Goal: Task Accomplishment & Management: Manage account settings

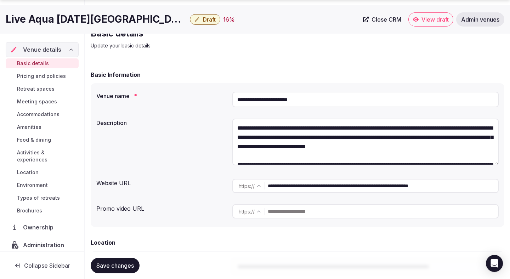
scroll to position [39, 0]
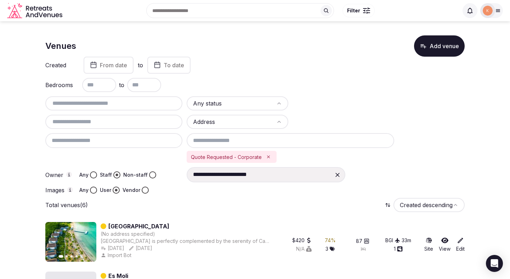
click at [338, 175] on icon at bounding box center [337, 174] width 7 height 7
click at [252, 99] on html "Search Popular Destinations Toscana, Italy Riviera Maya, Mexico Indonesia, Bali…" at bounding box center [255, 139] width 510 height 279
click at [266, 122] on html "Search Popular Destinations Toscana, Italy Riviera Maya, Mexico Indonesia, Bali…" at bounding box center [255, 139] width 510 height 279
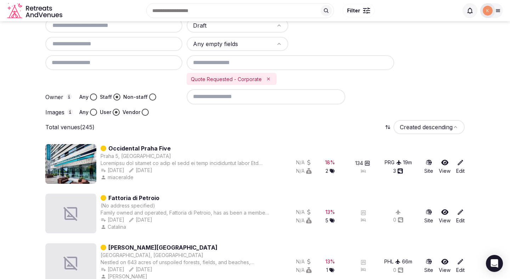
scroll to position [57, 0]
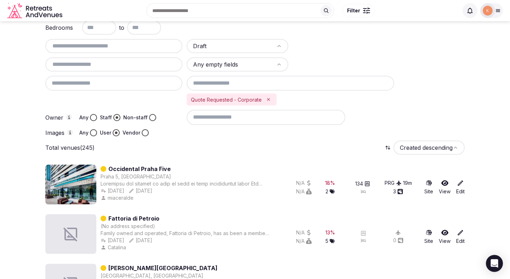
click at [291, 122] on input at bounding box center [266, 117] width 159 height 15
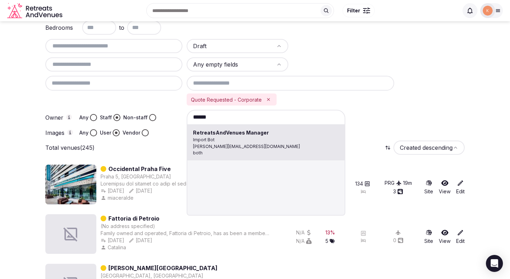
type input "**********"
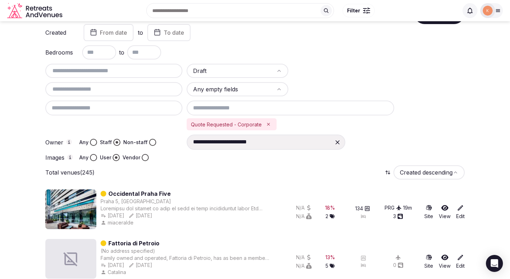
scroll to position [0, 0]
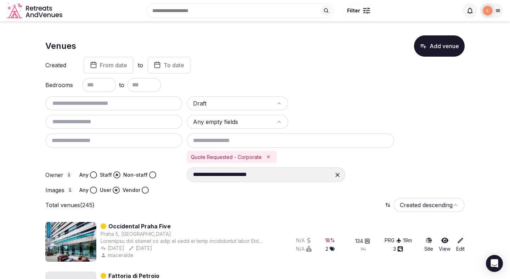
click at [122, 64] on span "From date" at bounding box center [113, 65] width 27 height 7
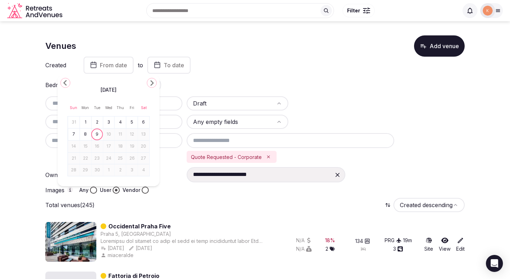
click at [87, 121] on button "1" at bounding box center [85, 122] width 10 height 10
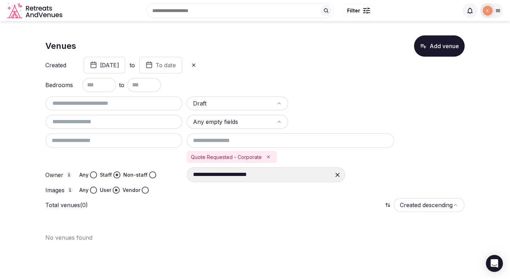
click at [176, 64] on span "To date" at bounding box center [165, 65] width 21 height 7
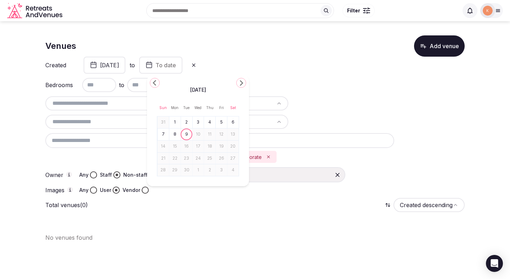
click at [188, 133] on button "9" at bounding box center [187, 134] width 10 height 10
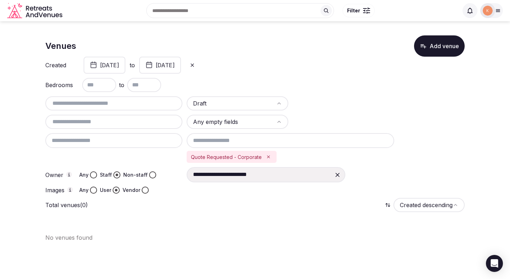
click at [125, 67] on button "September 1st, 2025" at bounding box center [105, 65] width 42 height 17
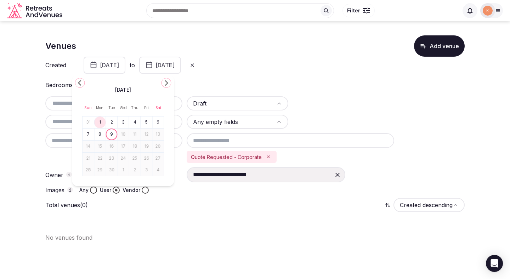
click at [81, 84] on icon "Go to the Previous Month" at bounding box center [80, 83] width 8 height 8
click at [143, 120] on button "1" at bounding box center [147, 122] width 10 height 10
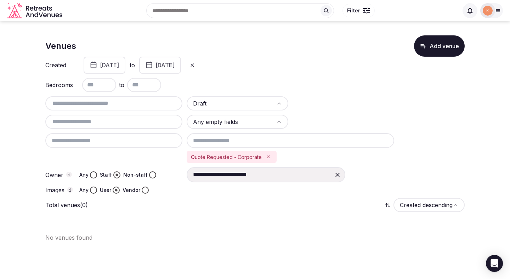
click at [181, 65] on button "September 9th, 2025" at bounding box center [160, 65] width 42 height 17
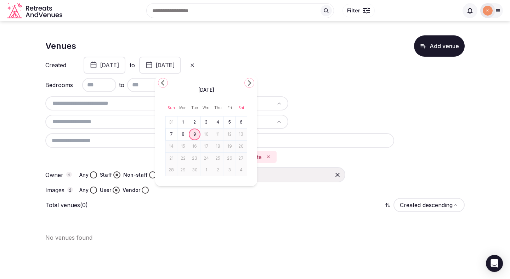
click at [161, 80] on icon "Go to the Previous Month" at bounding box center [163, 83] width 8 height 8
click at [174, 181] on button "31" at bounding box center [171, 182] width 10 height 10
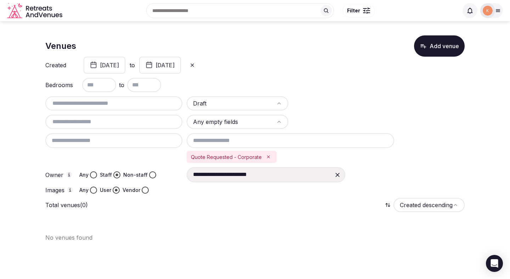
click at [125, 64] on button "August 1st, 2025" at bounding box center [105, 65] width 42 height 17
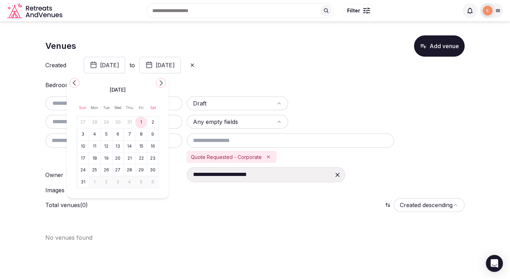
click at [274, 68] on div "Created August 1st, 2025 to August 31st, 2025" at bounding box center [254, 65] width 419 height 17
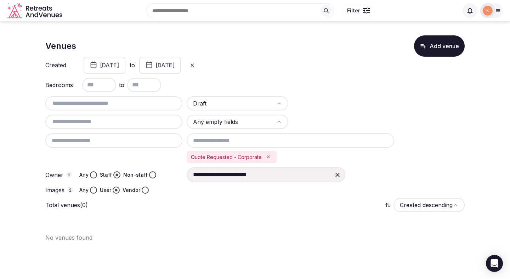
click at [340, 175] on icon at bounding box center [337, 174] width 7 height 7
click at [327, 176] on input at bounding box center [266, 174] width 159 height 15
click at [125, 68] on button "August 1st, 2025" at bounding box center [105, 65] width 42 height 17
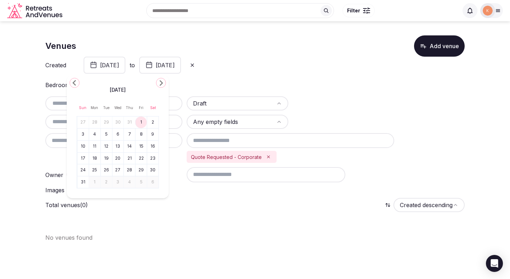
click at [76, 83] on icon "Go to the Previous Month" at bounding box center [74, 83] width 8 height 8
click at [108, 121] on button "1" at bounding box center [106, 122] width 10 height 10
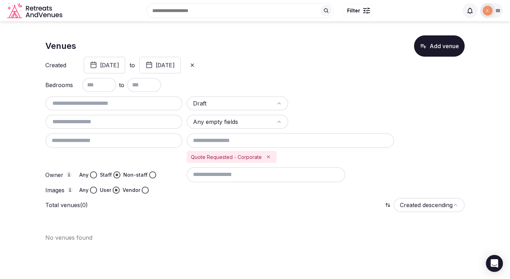
click at [181, 66] on button "August 31st, 2025" at bounding box center [160, 65] width 42 height 17
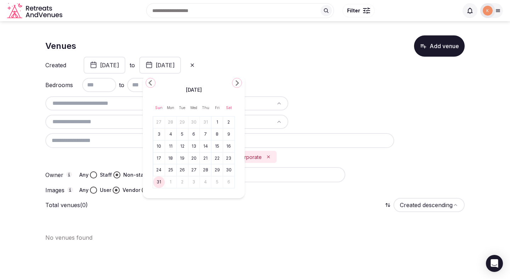
click at [310, 70] on div "Created July 1st, 2025 to August 31st, 2025" at bounding box center [254, 65] width 419 height 17
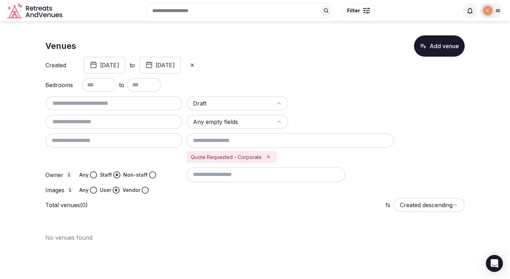
click at [119, 66] on button "July 1st, 2025" at bounding box center [105, 65] width 42 height 17
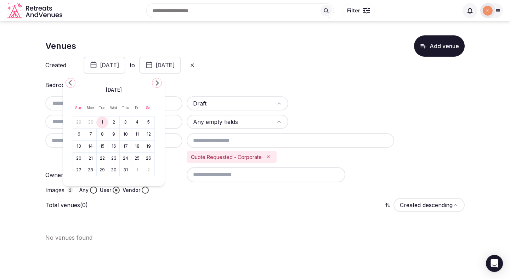
click at [71, 82] on icon "Go to the Previous Month" at bounding box center [70, 83] width 8 height 8
click at [79, 121] on button "1" at bounding box center [79, 122] width 10 height 10
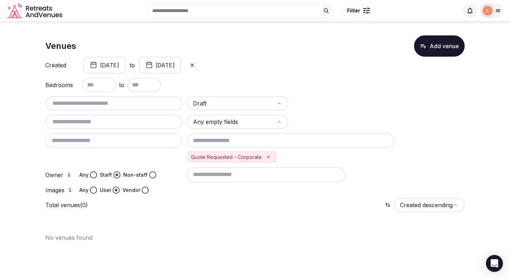
click at [123, 67] on button "June 1st, 2025" at bounding box center [105, 65] width 42 height 17
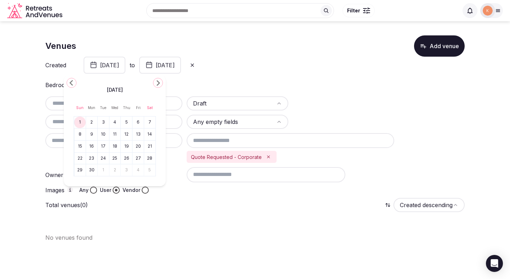
click at [70, 84] on icon "Go to the Previous Month" at bounding box center [71, 83] width 8 height 8
click at [126, 123] on button "1" at bounding box center [126, 122] width 10 height 10
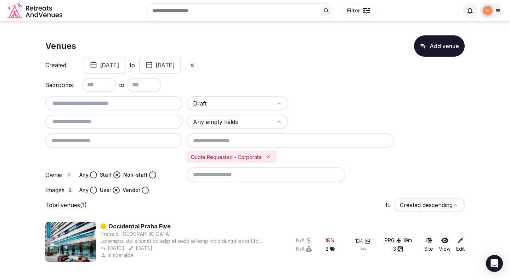
click at [124, 68] on button "May 1st, 2025" at bounding box center [105, 65] width 42 height 17
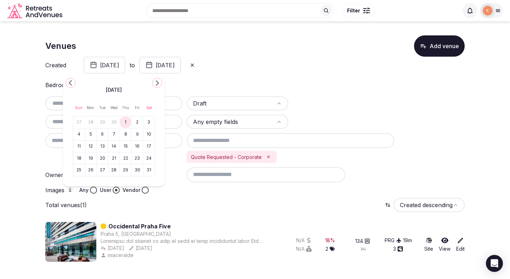
click at [73, 84] on icon "Go to the Previous Month" at bounding box center [71, 83] width 8 height 8
click at [104, 120] on button "1" at bounding box center [102, 122] width 10 height 10
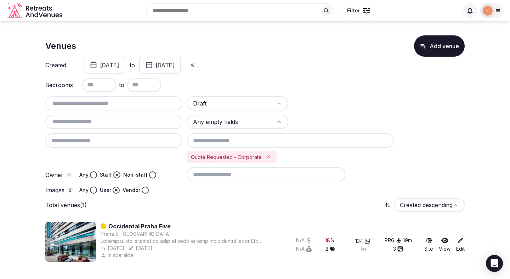
click at [118, 67] on button "April 1st, 2025" at bounding box center [105, 65] width 42 height 17
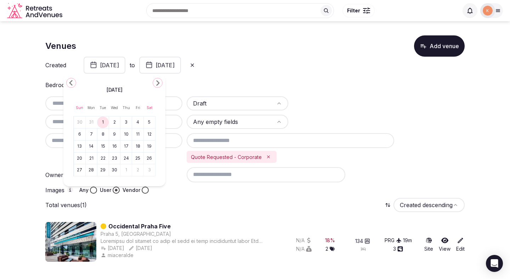
click at [73, 84] on icon "Go to the Previous Month" at bounding box center [71, 83] width 8 height 8
click at [151, 125] on button "1" at bounding box center [149, 122] width 10 height 10
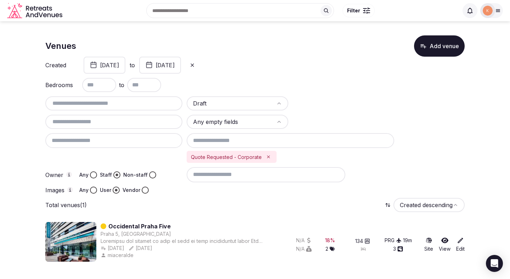
click at [125, 65] on button "March 1st, 2025" at bounding box center [105, 65] width 42 height 17
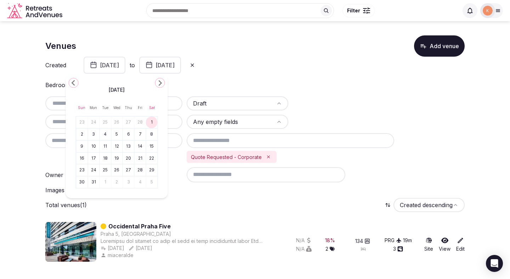
click at [75, 86] on icon "Go to the Previous Month" at bounding box center [73, 83] width 8 height 8
click at [151, 122] on button "1" at bounding box center [152, 122] width 10 height 10
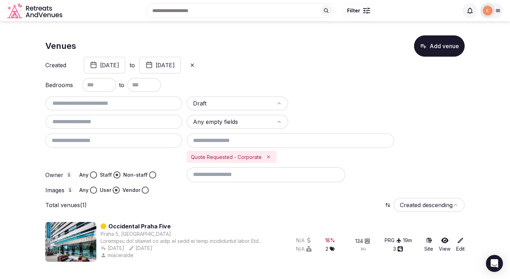
click at [125, 64] on button "February 1st, 2025" at bounding box center [105, 65] width 42 height 17
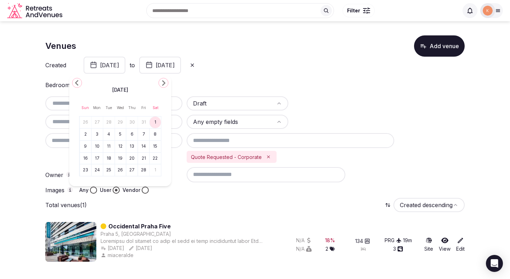
click at [78, 82] on icon "Go to the Previous Month" at bounding box center [77, 83] width 8 height 8
click at [121, 122] on button "1" at bounding box center [120, 122] width 10 height 10
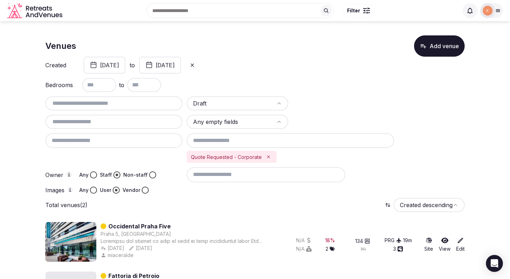
click at [125, 66] on button "January 1st, 2025" at bounding box center [105, 65] width 42 height 17
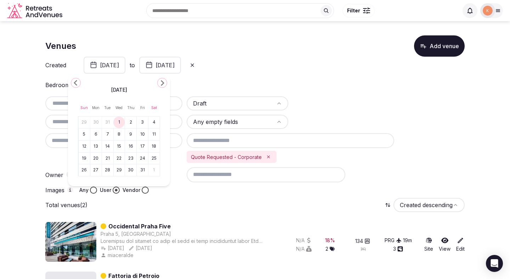
click at [78, 83] on icon "Go to the Previous Month" at bounding box center [75, 83] width 8 height 8
click at [74, 84] on icon "Go to the Previous Month" at bounding box center [75, 83] width 8 height 8
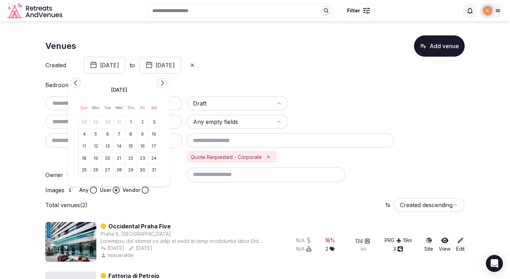
click at [74, 84] on icon "Go to the Previous Month" at bounding box center [75, 83] width 8 height 8
click at [161, 86] on icon "Go to the Next Month" at bounding box center [162, 83] width 8 height 8
click at [130, 121] on button "1" at bounding box center [131, 122] width 10 height 10
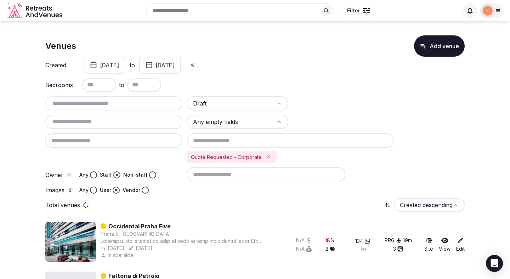
click at [181, 66] on button "August 31st, 2025" at bounding box center [160, 65] width 42 height 17
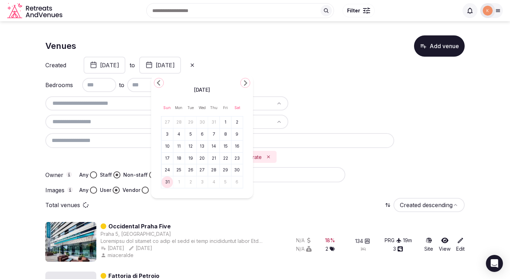
click at [281, 84] on div "Bedrooms to" at bounding box center [254, 85] width 419 height 14
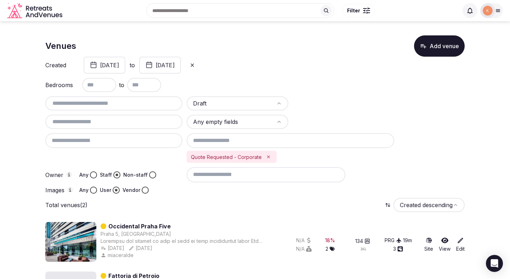
click at [125, 64] on button "August 1st, 2024" at bounding box center [105, 65] width 42 height 17
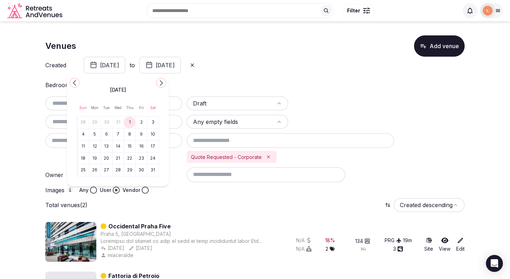
click at [74, 83] on polygon "Go to the Previous Month" at bounding box center [75, 83] width 4 height 6
click at [95, 122] on button "1" at bounding box center [95, 122] width 10 height 10
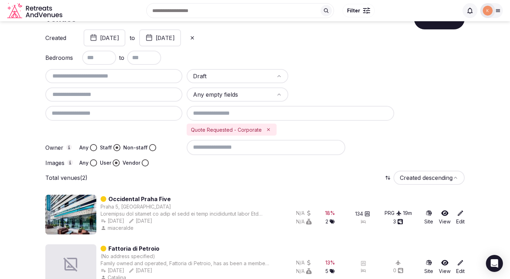
scroll to position [21, 0]
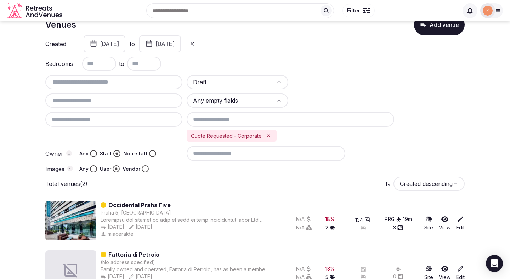
click at [181, 46] on button "August 31st, 2025" at bounding box center [160, 43] width 42 height 17
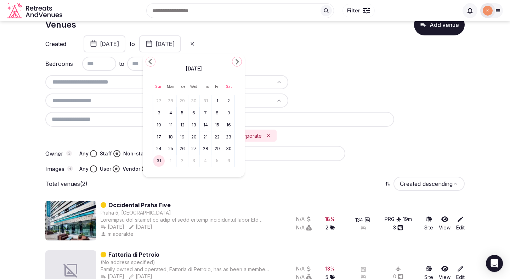
click at [153, 64] on div "August 2025" at bounding box center [194, 68] width 82 height 8
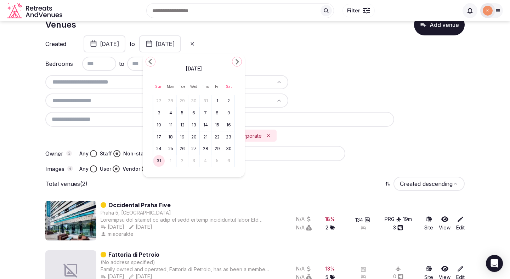
click at [151, 63] on icon "Go to the Previous Month" at bounding box center [150, 61] width 8 height 8
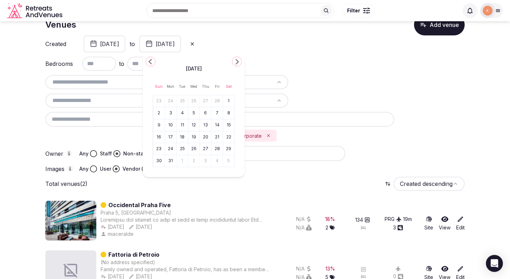
click at [151, 63] on icon "Go to the Previous Month" at bounding box center [150, 61] width 8 height 8
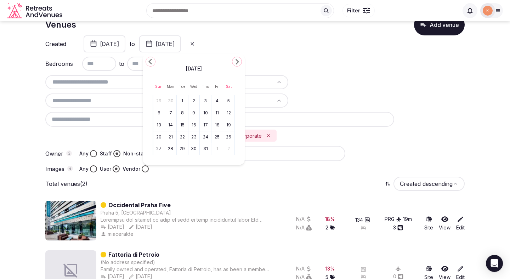
click at [151, 63] on icon "Go to the Previous Month" at bounding box center [150, 61] width 8 height 8
click at [194, 149] on button "31" at bounding box center [194, 149] width 10 height 10
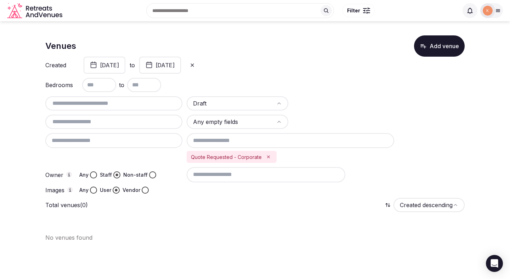
scroll to position [0, 0]
click at [116, 65] on button "July 1st, 2024" at bounding box center [105, 65] width 42 height 17
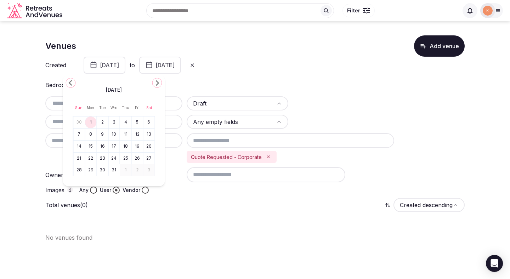
click at [70, 81] on polygon "Go to the Previous Month" at bounding box center [71, 83] width 4 height 6
click at [147, 123] on button "1" at bounding box center [149, 122] width 10 height 10
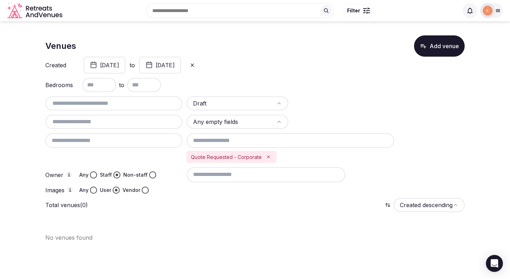
click at [112, 66] on button "June 1st, 2024" at bounding box center [105, 65] width 42 height 17
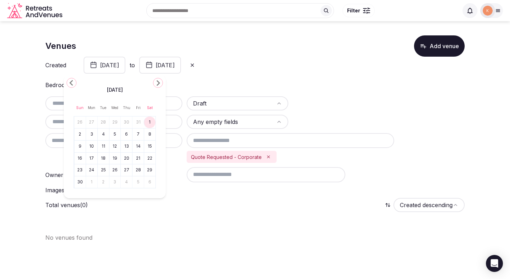
click at [71, 83] on icon "Go to the Previous Month" at bounding box center [71, 83] width 8 height 8
click at [116, 119] on button "1" at bounding box center [115, 122] width 10 height 10
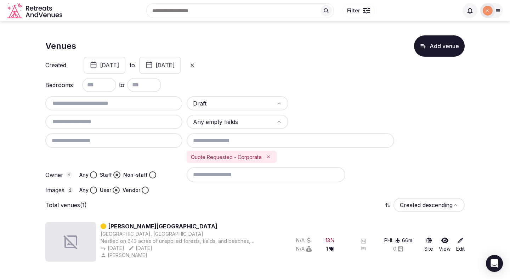
click at [105, 65] on button "May 1st, 2024" at bounding box center [105, 65] width 42 height 17
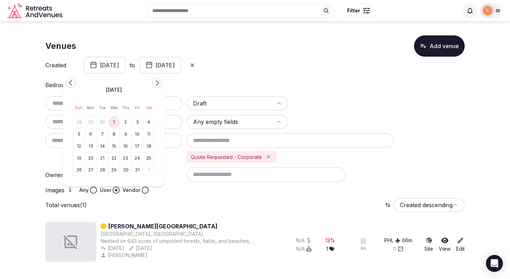
click at [72, 82] on icon "Go to the Previous Month" at bounding box center [71, 83] width 8 height 8
click at [91, 123] on button "1" at bounding box center [91, 122] width 10 height 10
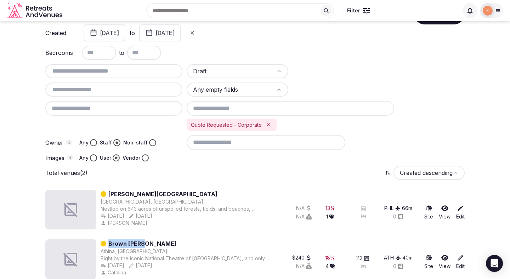
scroll to position [25, 0]
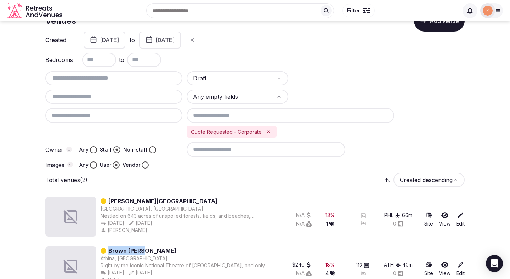
click at [125, 42] on button "April 1st, 2024" at bounding box center [105, 39] width 42 height 17
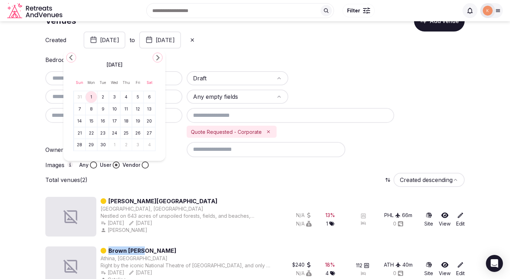
click at [181, 39] on button "July 31st, 2024" at bounding box center [160, 39] width 42 height 17
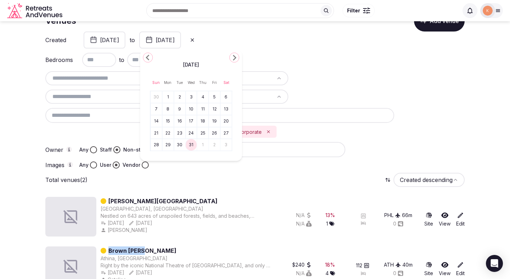
click at [145, 59] on icon "Go to the Previous Month" at bounding box center [148, 57] width 8 height 8
click at [235, 57] on polygon "Go to the Next Month" at bounding box center [235, 58] width 4 height 6
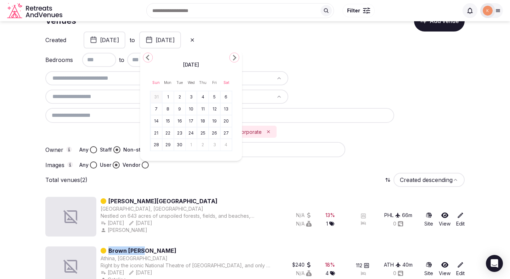
click at [169, 98] on button "1" at bounding box center [168, 97] width 10 height 10
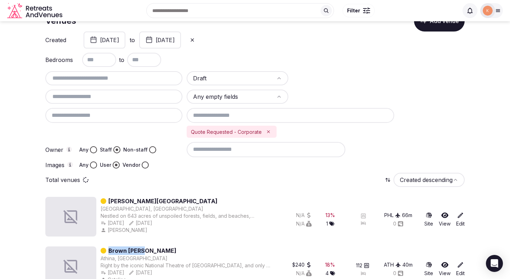
scroll to position [0, 0]
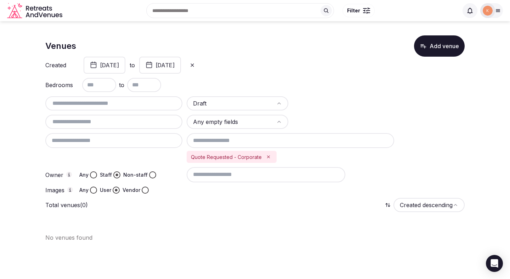
click at [131, 41] on div "Venues Add venue" at bounding box center [254, 45] width 419 height 21
click at [125, 65] on button "April 1st, 2024" at bounding box center [105, 65] width 42 height 17
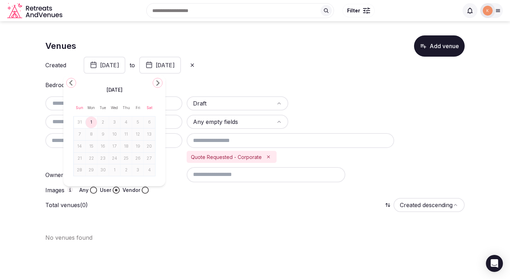
click at [73, 82] on icon "Go to the Previous Month" at bounding box center [71, 83] width 8 height 8
click at [93, 124] on button "1" at bounding box center [91, 122] width 10 height 10
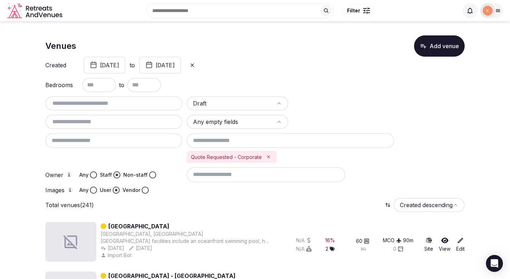
click at [84, 57] on button "January 1st, 2024" at bounding box center [105, 65] width 42 height 17
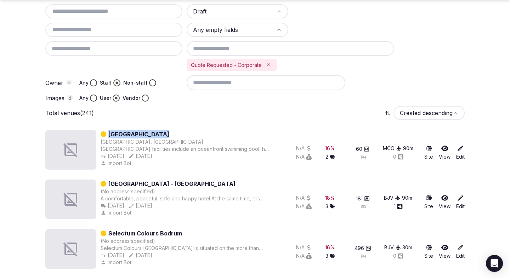
scroll to position [92, 0]
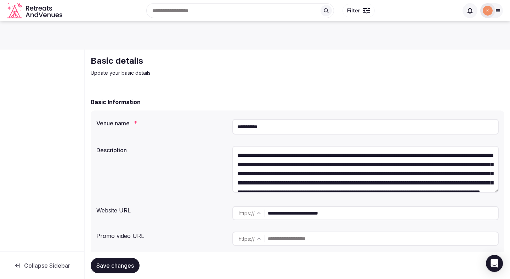
click at [489, 12] on img at bounding box center [487, 11] width 10 height 10
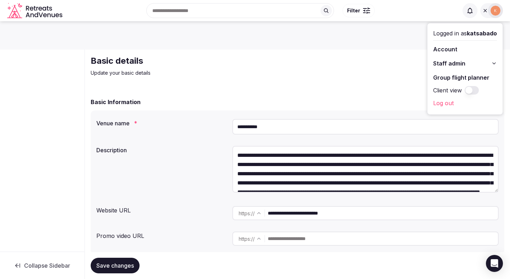
click at [455, 65] on span "Staff admin" at bounding box center [449, 63] width 32 height 8
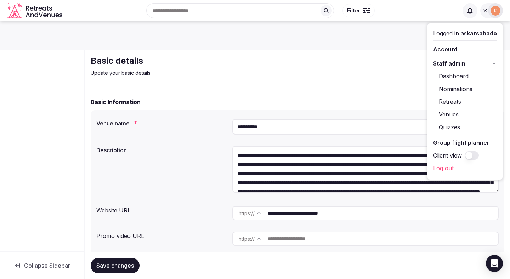
click at [456, 114] on link "Venues" at bounding box center [465, 114] width 64 height 11
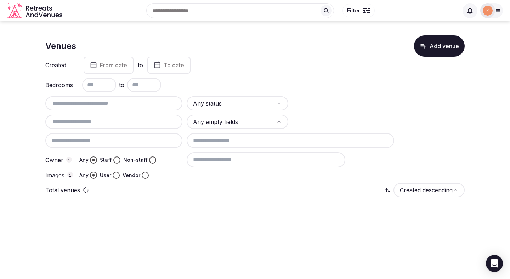
click at [132, 103] on input "text" at bounding box center [113, 103] width 131 height 8
paste input "**********"
type input "**********"
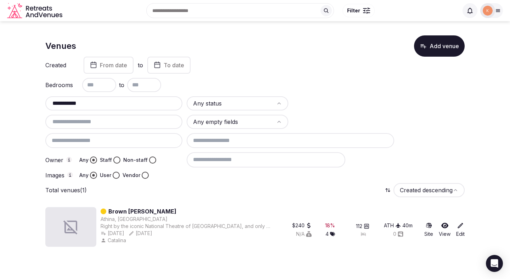
click at [115, 210] on link "Brown Kubic" at bounding box center [142, 211] width 68 height 8
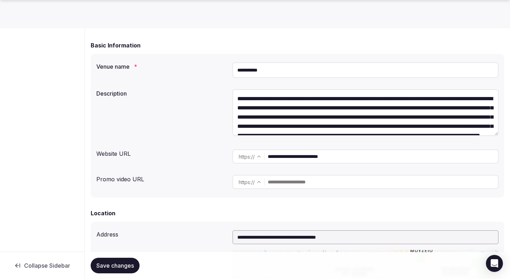
scroll to position [75, 0]
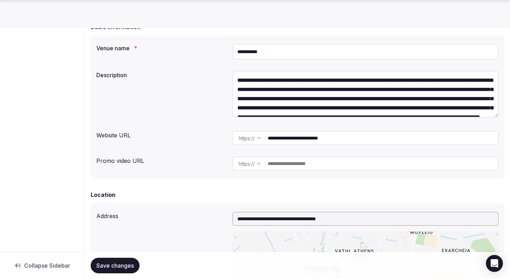
click at [300, 135] on input "**********" at bounding box center [383, 138] width 230 height 14
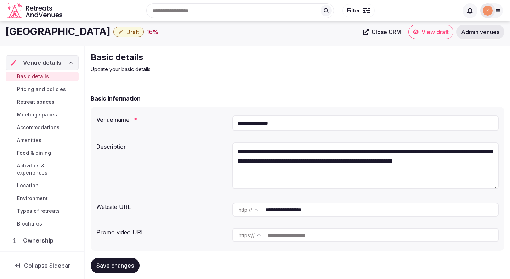
scroll to position [5, 0]
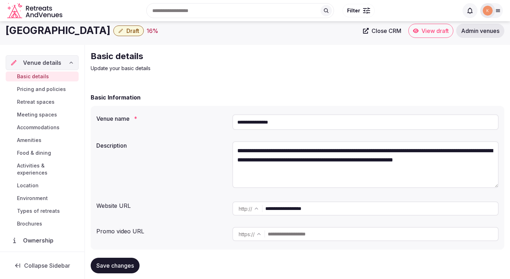
click at [294, 209] on input "**********" at bounding box center [381, 208] width 233 height 14
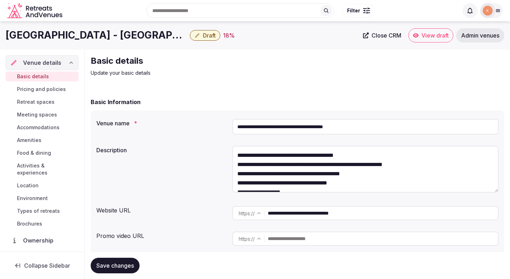
click at [353, 215] on input "**********" at bounding box center [383, 213] width 230 height 14
